Goal: Check status: Check status

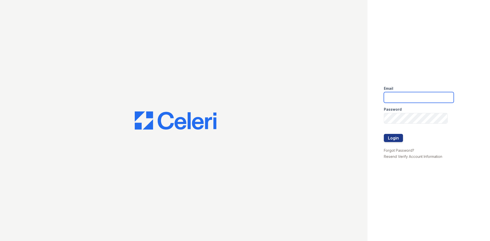
click at [394, 94] on input "email" at bounding box center [419, 97] width 70 height 11
type input "Aris.owens@trinity-pm.com"
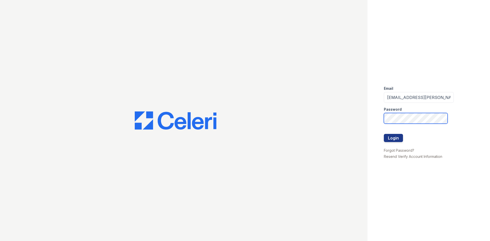
click at [384, 134] on button "Login" at bounding box center [393, 138] width 19 height 8
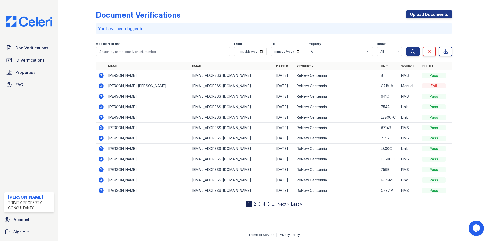
click at [102, 170] on icon at bounding box center [101, 169] width 5 height 5
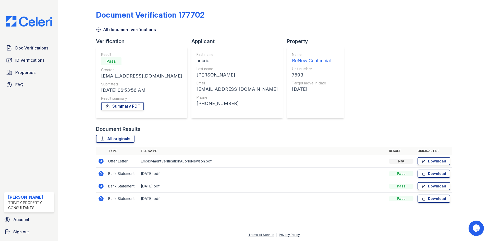
click at [101, 161] on icon at bounding box center [101, 161] width 6 height 6
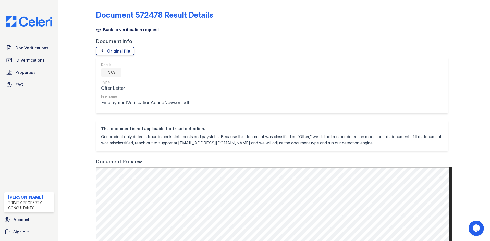
click at [100, 29] on icon at bounding box center [98, 29] width 5 height 5
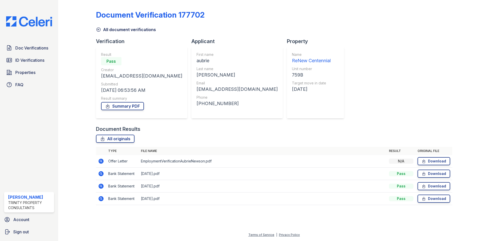
click at [98, 28] on icon at bounding box center [98, 29] width 5 height 5
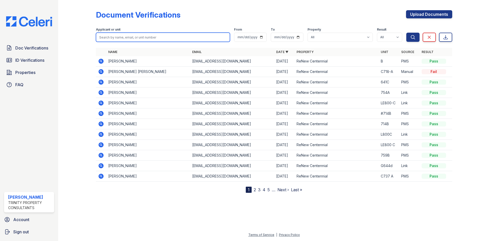
drag, startPoint x: 116, startPoint y: 34, endPoint x: 123, endPoint y: 30, distance: 7.9
click at [116, 34] on input "search" at bounding box center [163, 37] width 134 height 9
click at [136, 37] on input "search" at bounding box center [163, 37] width 134 height 9
type input "logan"
click at [407, 33] on button "Search" at bounding box center [413, 37] width 13 height 9
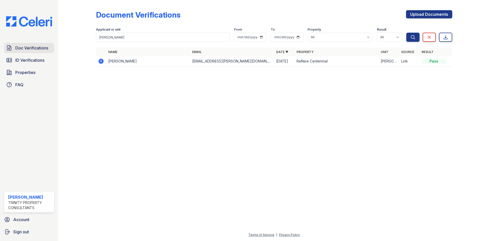
click at [35, 48] on span "Doc Verifications" at bounding box center [31, 48] width 33 height 6
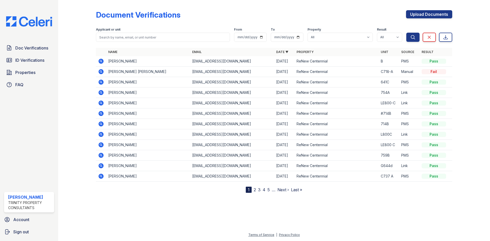
click at [70, 147] on div at bounding box center [81, 97] width 30 height 191
click at [101, 156] on icon at bounding box center [100, 155] width 1 height 1
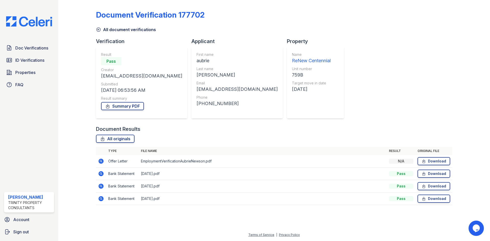
click at [102, 162] on icon at bounding box center [101, 161] width 5 height 5
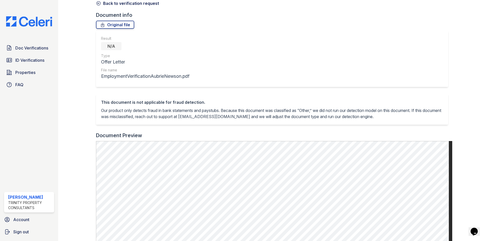
scroll to position [102, 0]
